Goal: Information Seeking & Learning: Learn about a topic

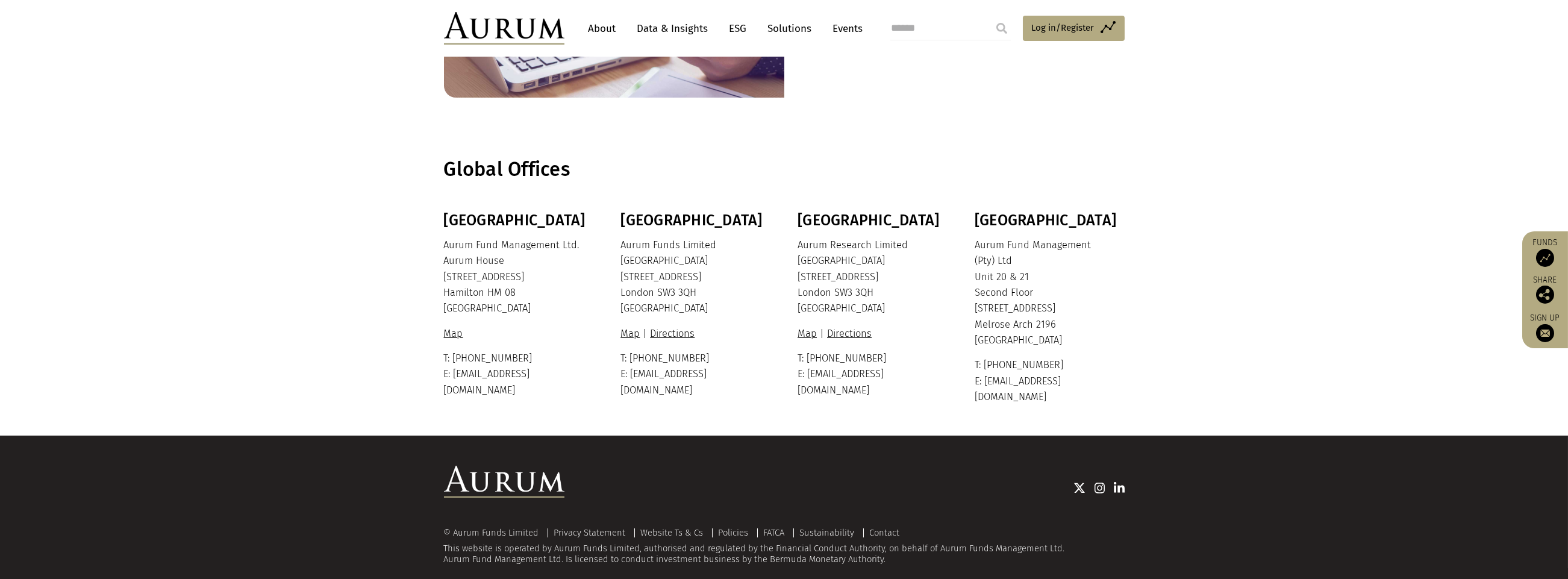
scroll to position [197, 0]
click at [735, 26] on link "ESG" at bounding box center [738, 28] width 30 height 22
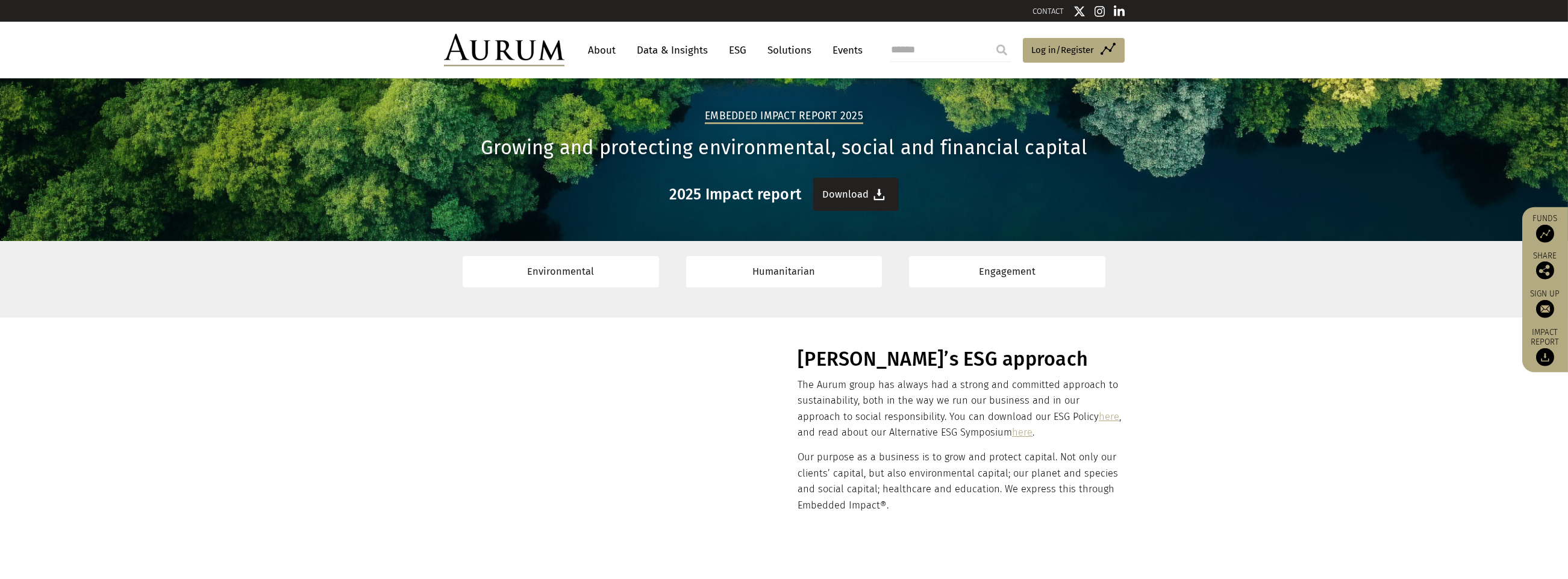
click at [860, 189] on link "Download" at bounding box center [856, 195] width 86 height 33
click at [1099, 415] on link "here" at bounding box center [1109, 416] width 21 height 12
click at [607, 48] on link "About" at bounding box center [602, 50] width 40 height 22
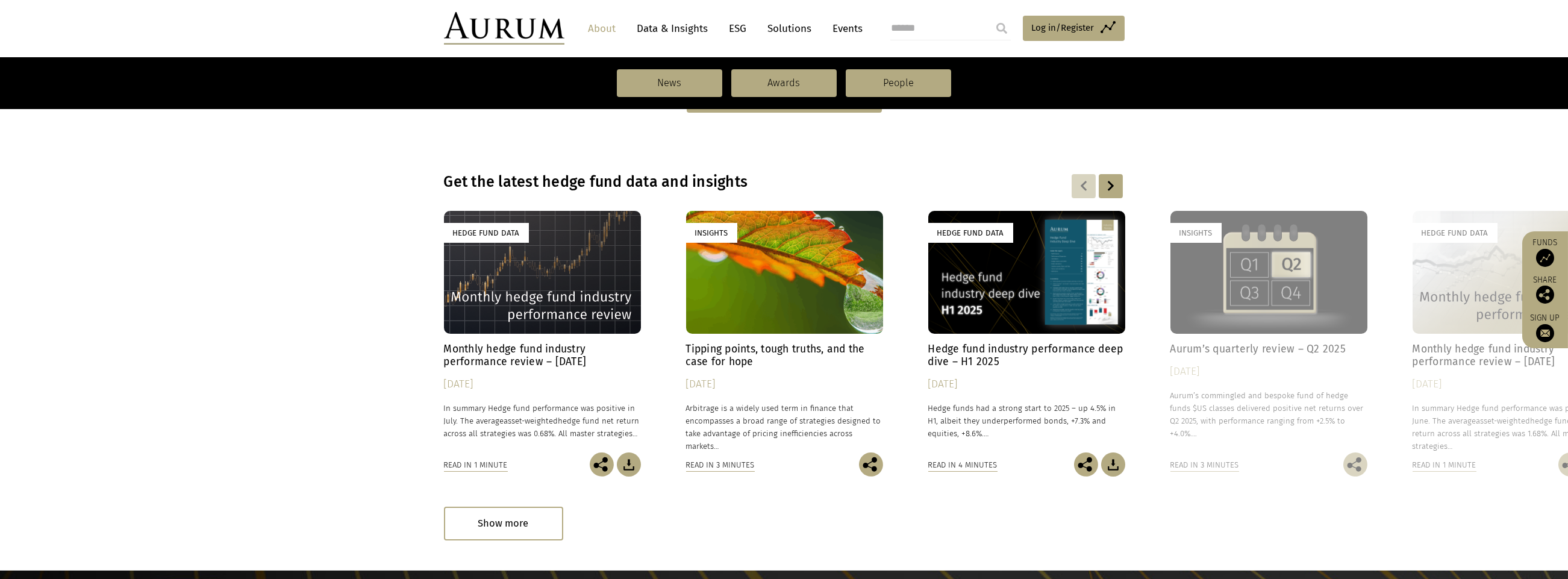
scroll to position [964, 0]
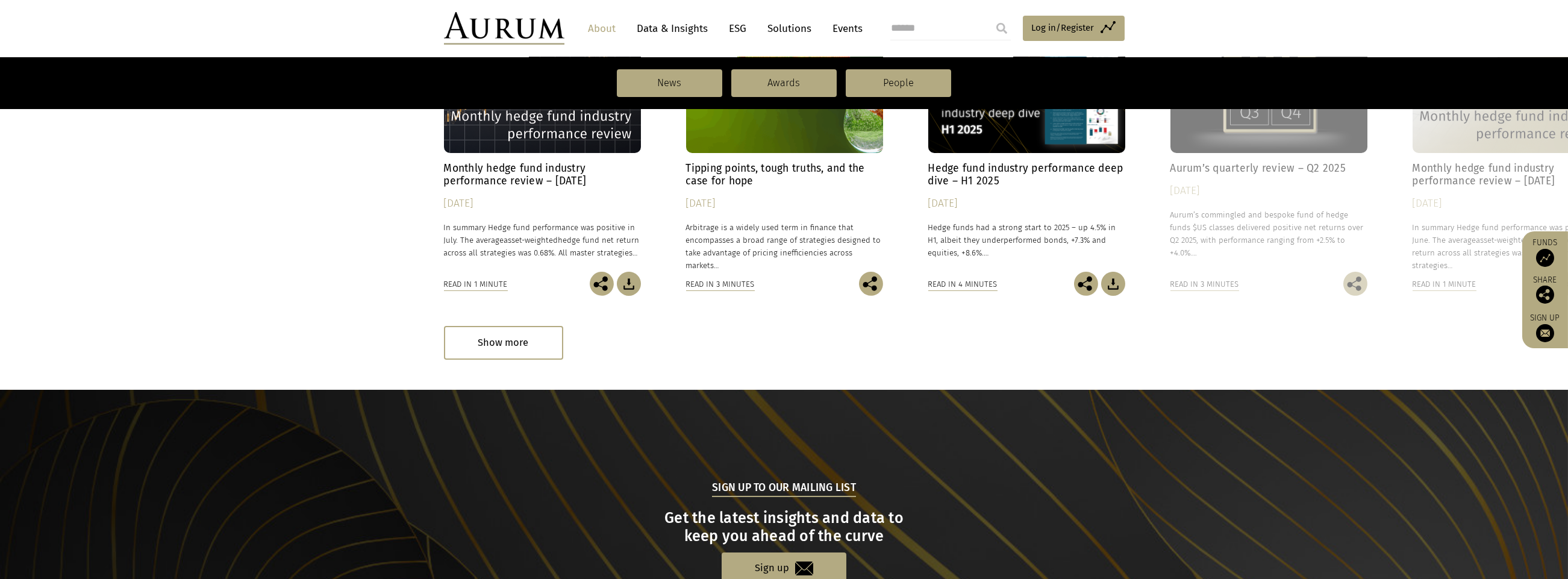
click at [666, 26] on link "Data & Insights" at bounding box center [673, 28] width 83 height 22
